Goal: Navigation & Orientation: Find specific page/section

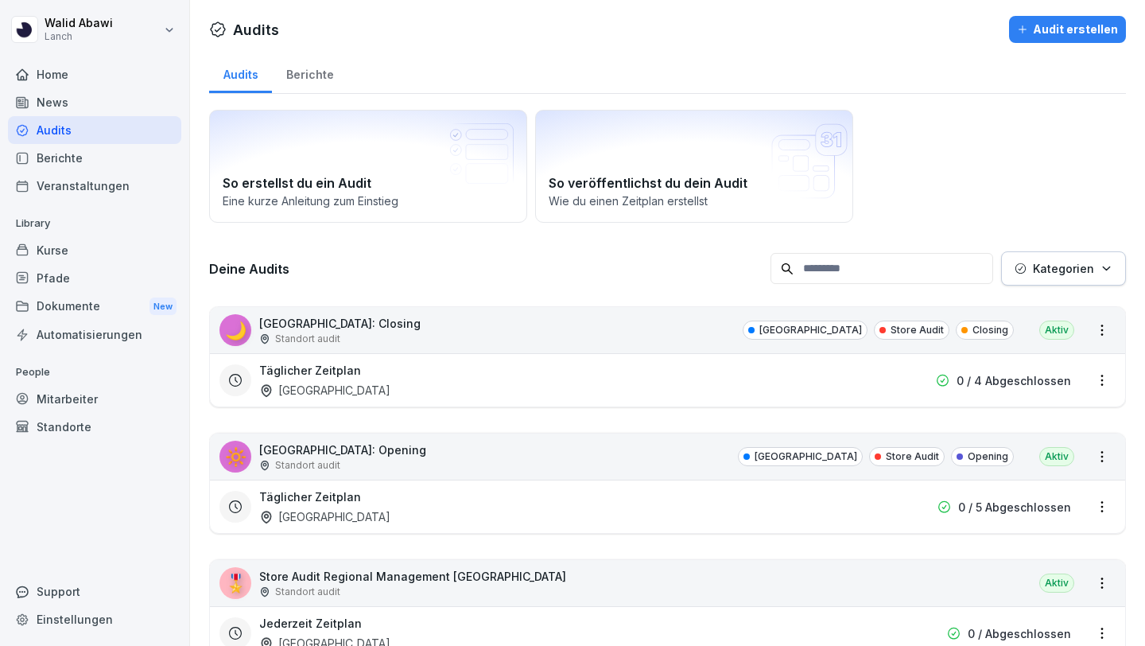
click at [1045, 29] on div "Audit erstellen" at bounding box center [1067, 29] width 101 height 17
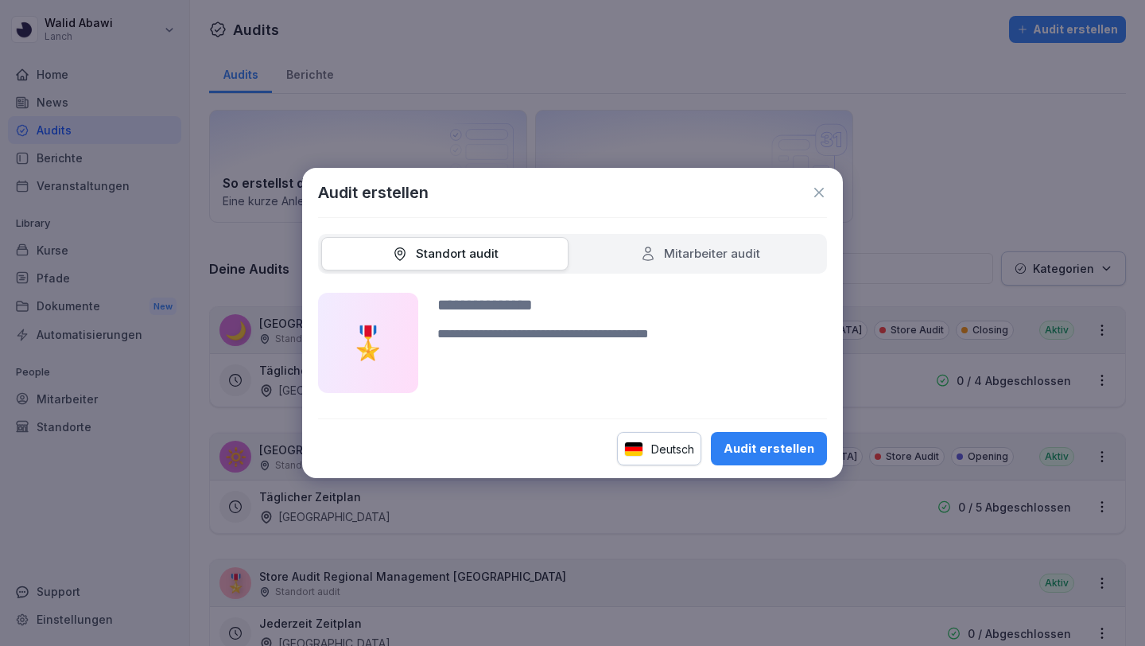
click at [821, 189] on icon at bounding box center [819, 193] width 10 height 10
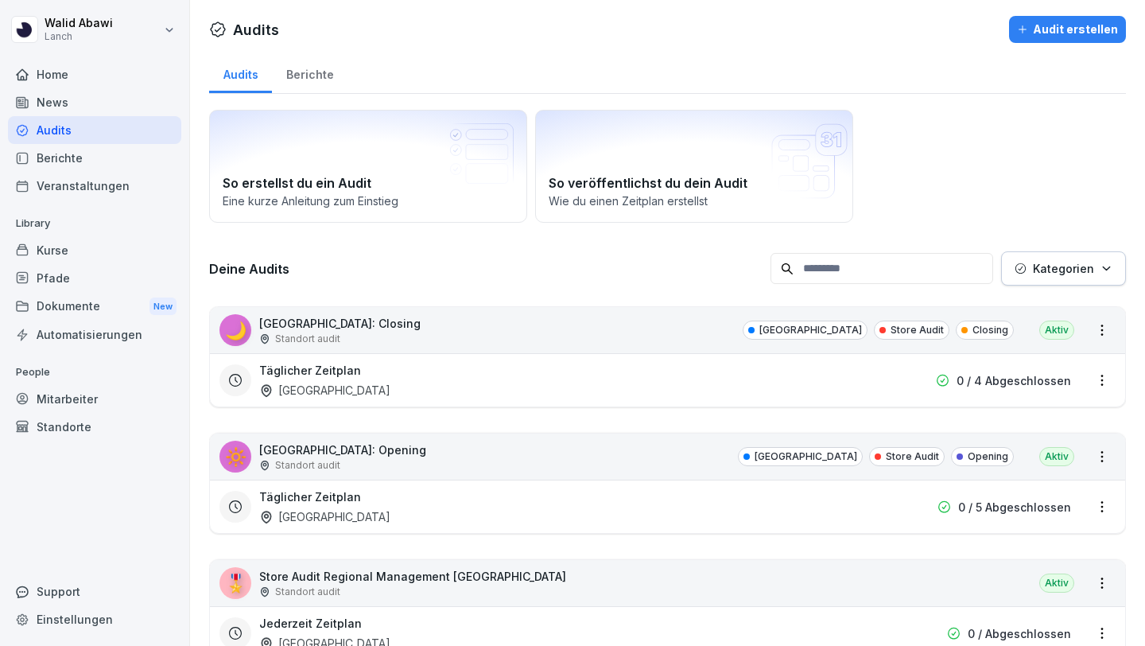
click at [46, 162] on div "Berichte" at bounding box center [94, 158] width 173 height 28
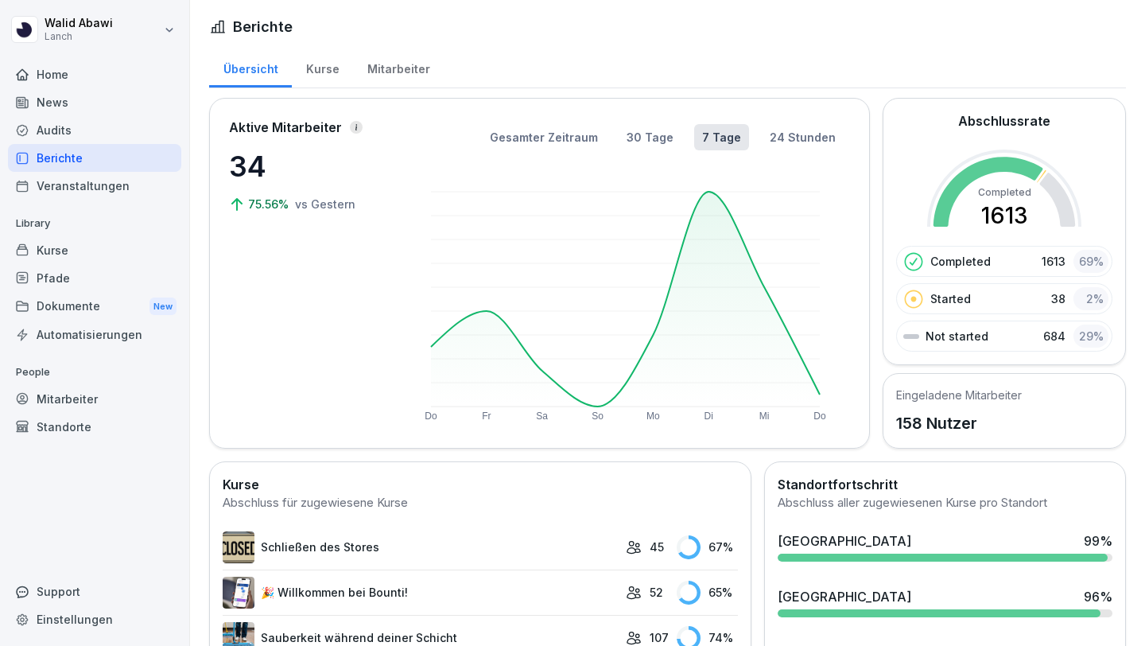
click at [45, 124] on div "Audits" at bounding box center [94, 130] width 173 height 28
